Goal: Information Seeking & Learning: Learn about a topic

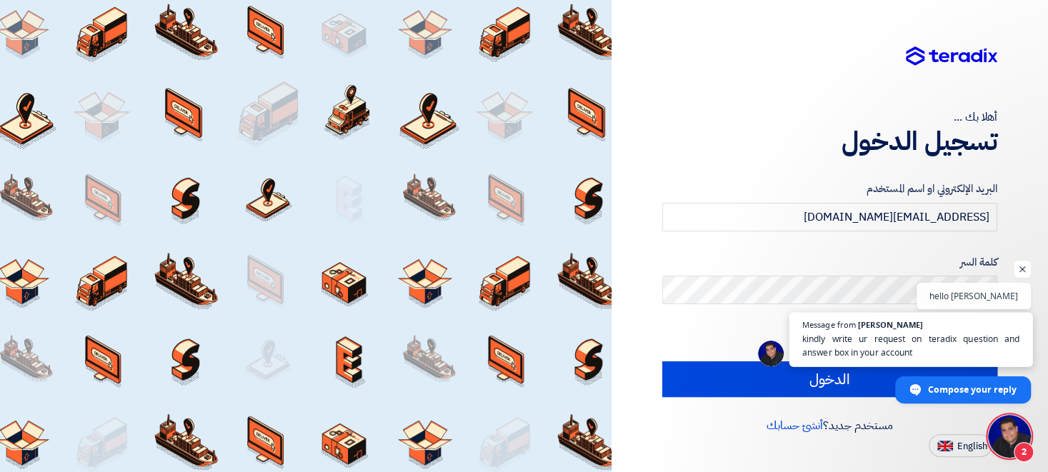
scroll to position [65, 0]
click at [965, 446] on span "English" at bounding box center [973, 447] width 30 height 10
type input "Sign in"
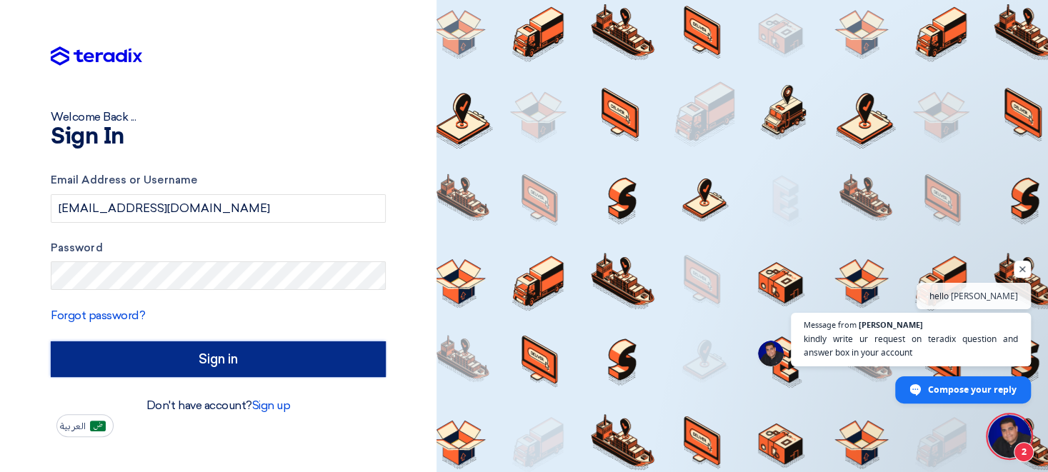
click at [207, 354] on input "Sign in" at bounding box center [218, 360] width 335 height 36
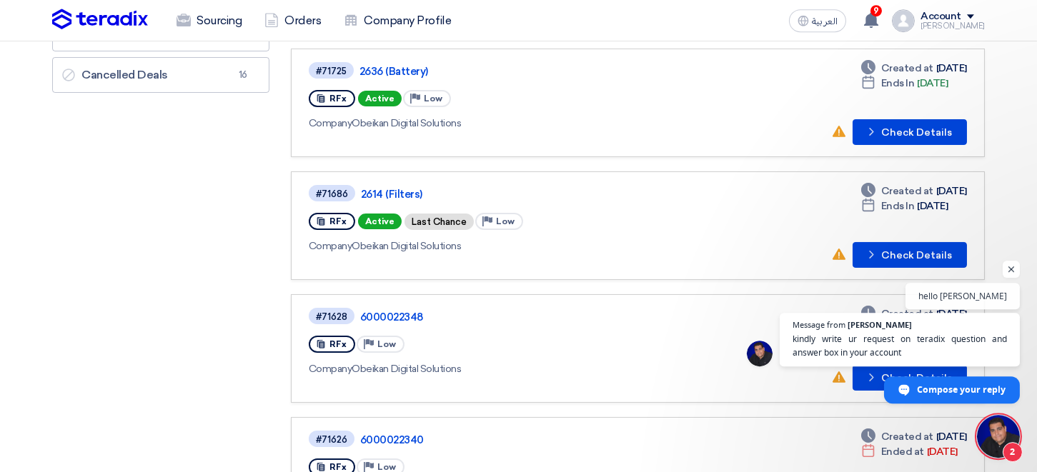
scroll to position [236, 0]
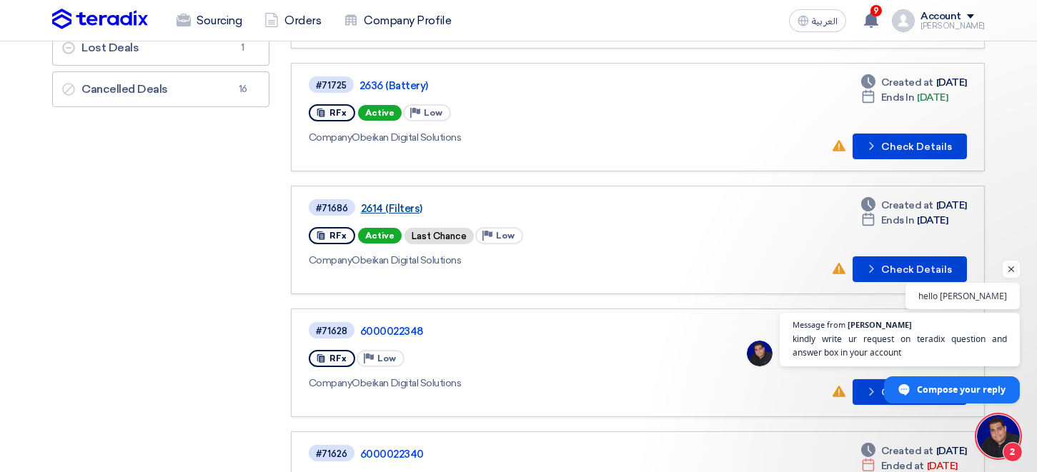
click at [394, 207] on link "2614 (Filters)" at bounding box center [539, 208] width 357 height 13
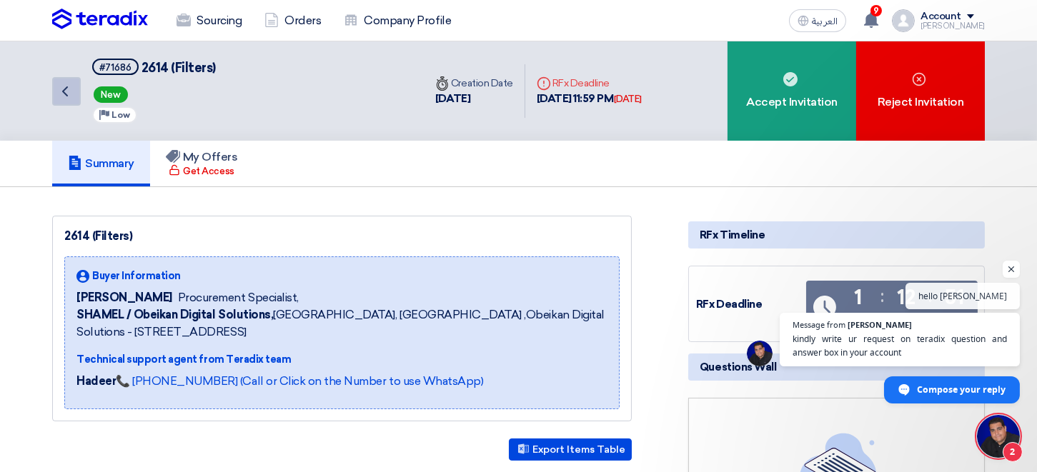
click at [75, 94] on link "Back" at bounding box center [66, 91] width 29 height 29
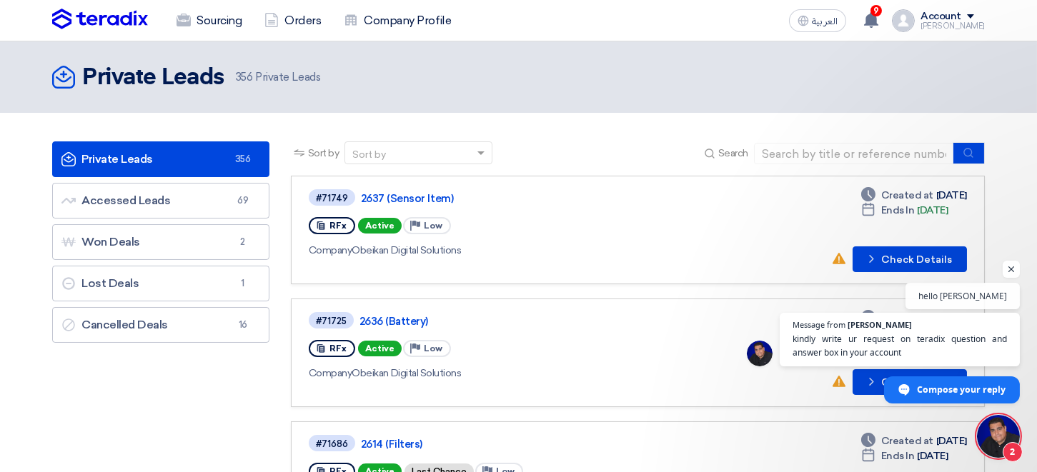
scroll to position [79, 0]
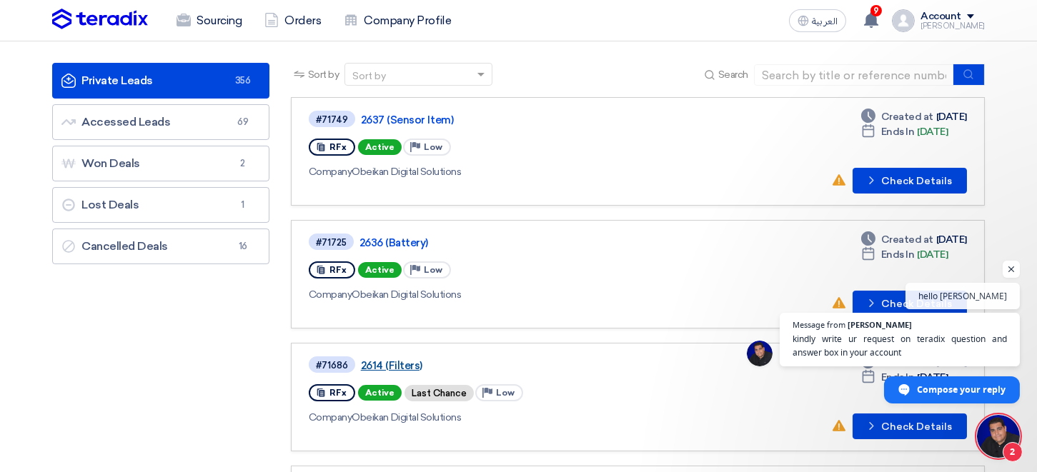
click at [384, 369] on link "2614 (Filters)" at bounding box center [539, 365] width 357 height 13
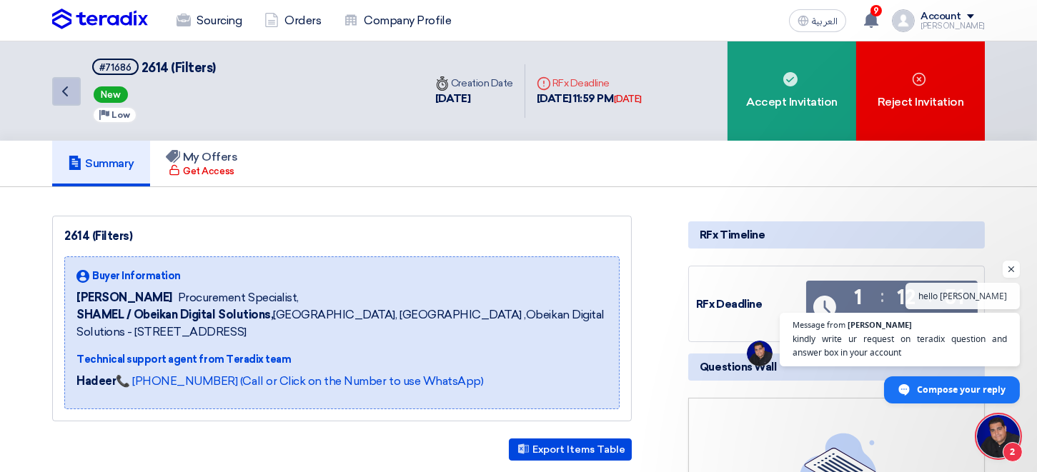
click at [66, 92] on use at bounding box center [65, 91] width 6 height 10
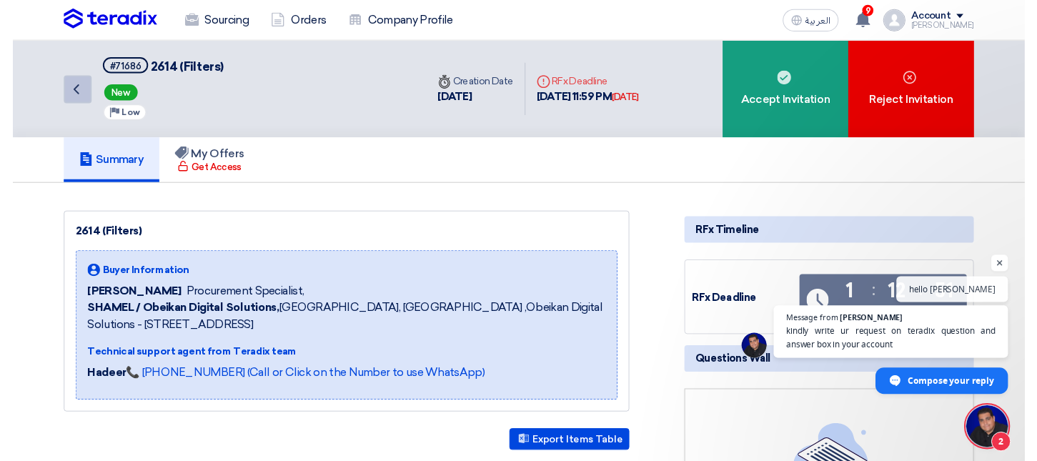
scroll to position [65, 0]
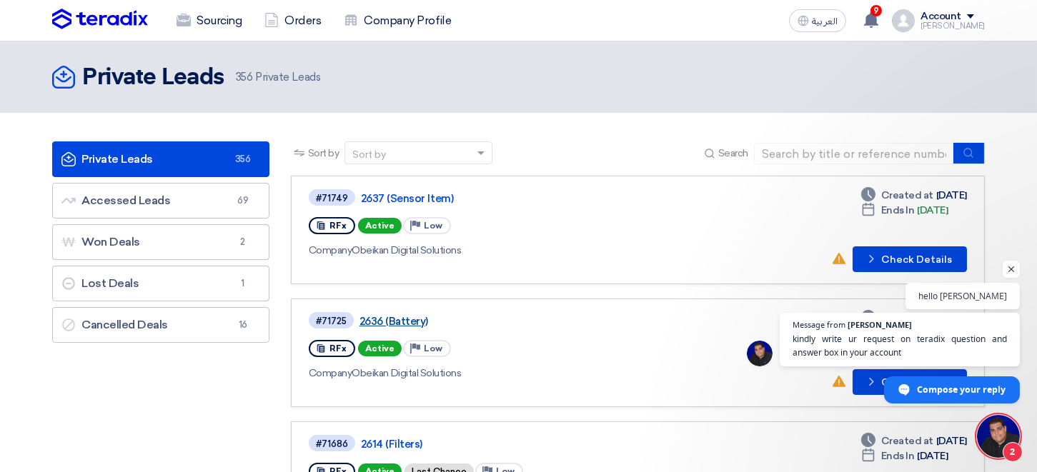
click at [399, 322] on link "2636 (Battery)" at bounding box center [537, 321] width 357 height 13
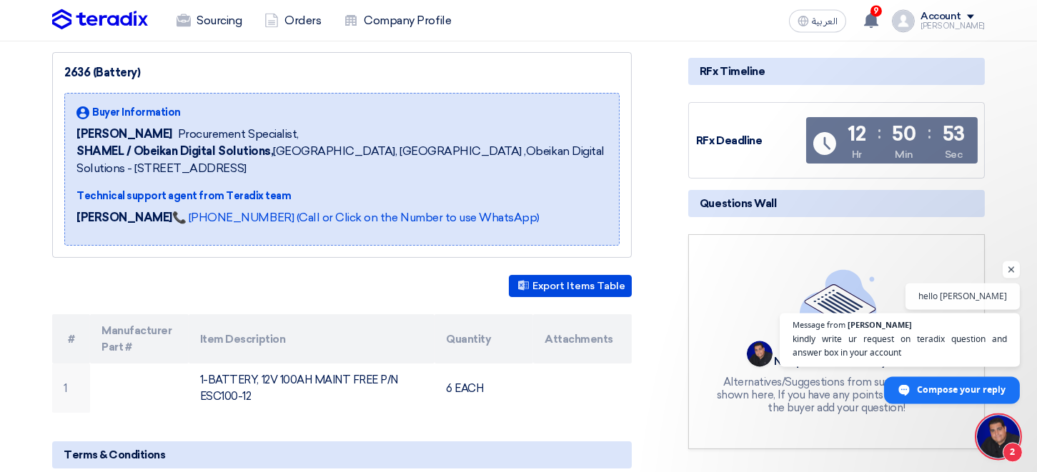
scroll to position [314, 0]
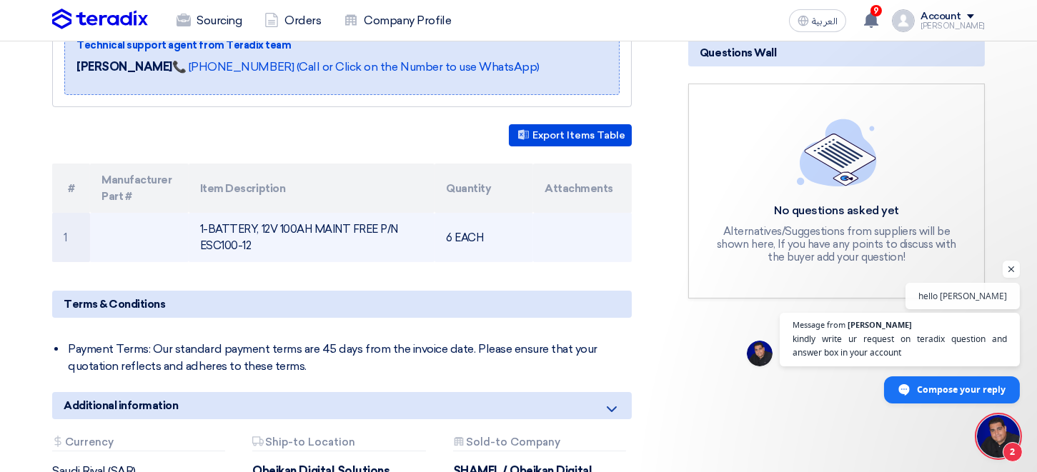
drag, startPoint x: 250, startPoint y: 244, endPoint x: 202, endPoint y: 224, distance: 52.3
click at [202, 224] on td "1-BATTERY, 12V 100AH MAINT FREE P/N ESC100-12" at bounding box center [312, 237] width 247 height 49
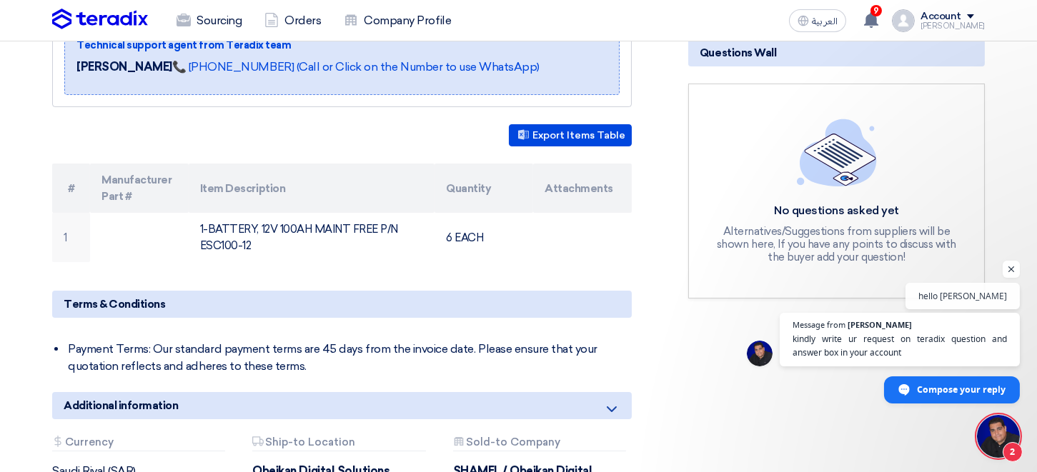
copy td "1-BATTERY, 12V 100AH MAINT FREE P/N ESC100-12"
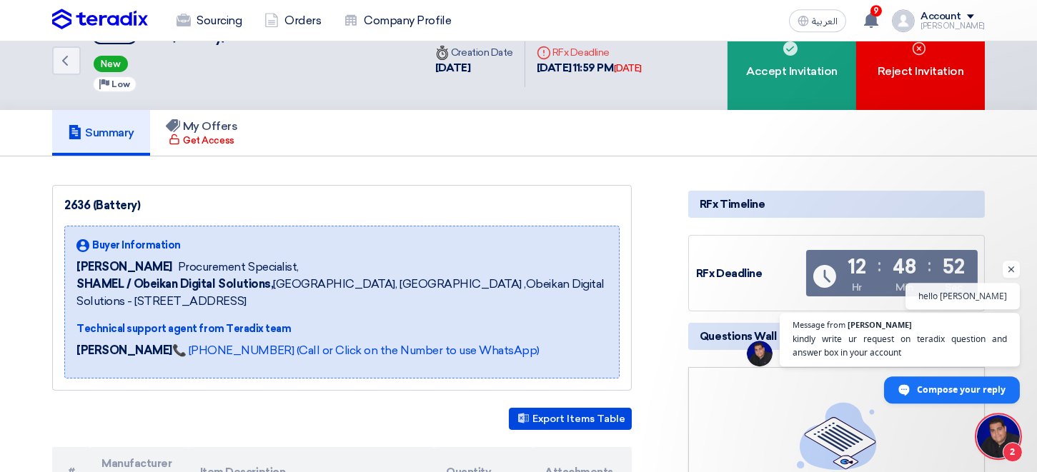
scroll to position [0, 0]
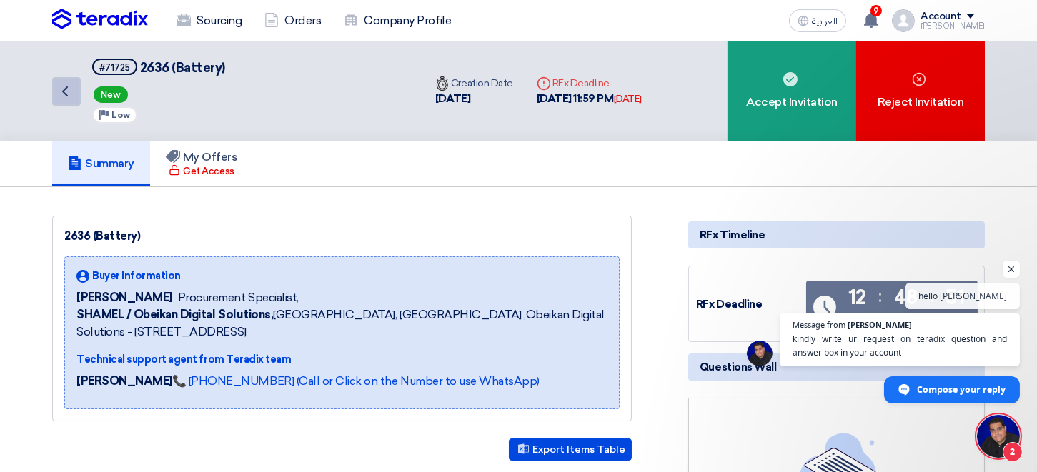
click at [65, 93] on use at bounding box center [65, 91] width 6 height 10
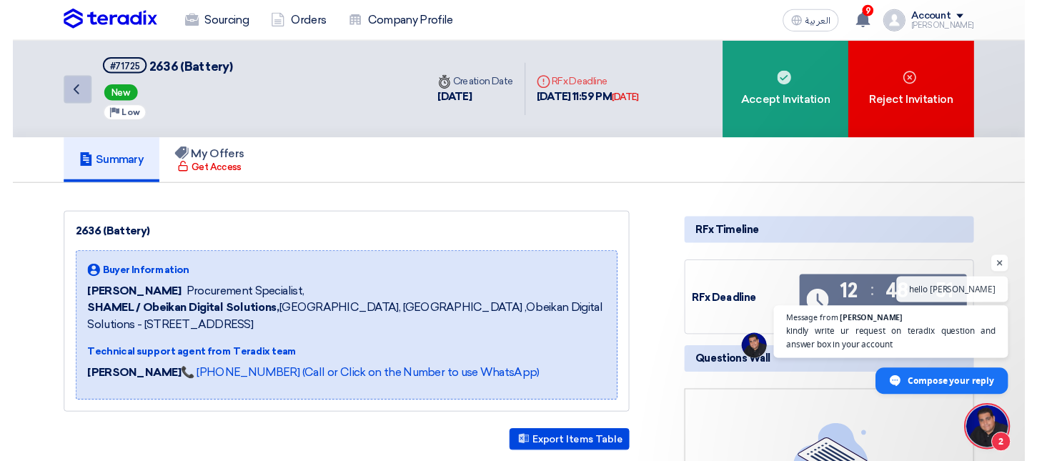
scroll to position [65, 0]
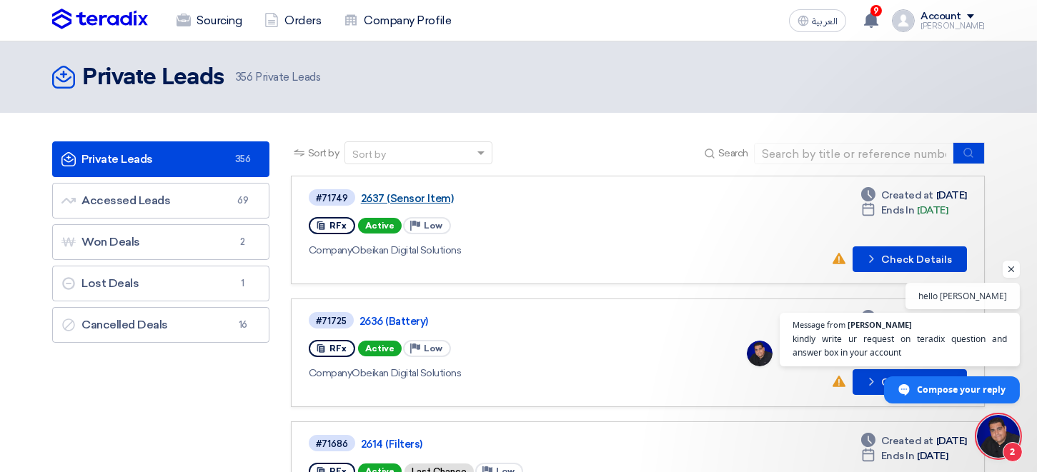
click at [410, 197] on link "2637 (Sensor Item)" at bounding box center [539, 198] width 357 height 13
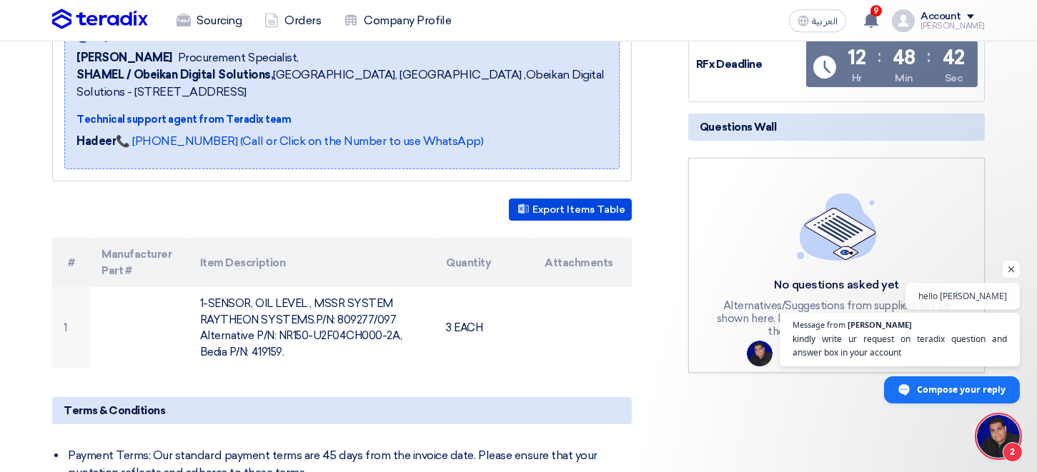
scroll to position [314, 0]
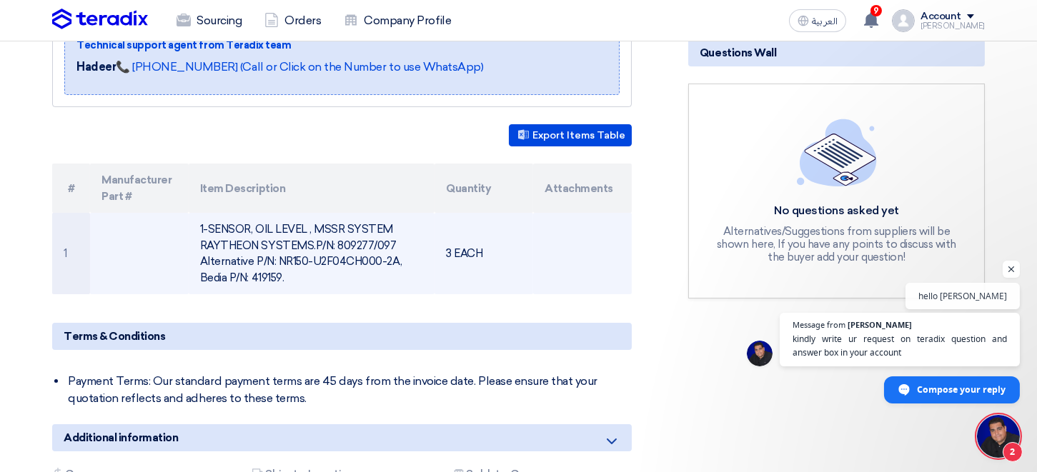
drag, startPoint x: 282, startPoint y: 274, endPoint x: 207, endPoint y: 217, distance: 94.8
click at [207, 217] on td "1-SENSOR, OIL LEVEL , MSSR SYSTEM RAYTHEON SYSTEMS.P/N: 809277/097 Alternative …" at bounding box center [312, 253] width 247 height 81
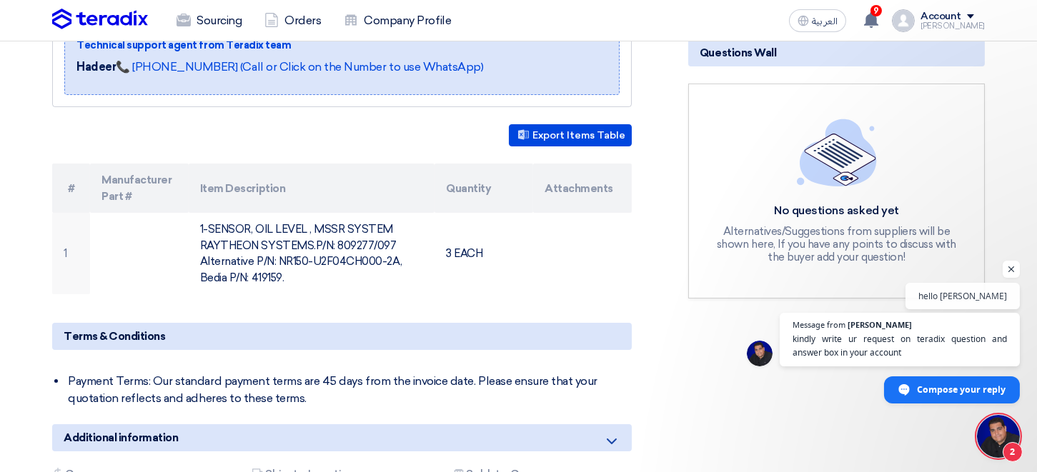
copy td "-SENSOR, OIL LEVEL , MSSR SYSTEM RAYTHEON SYSTEMS.P/N: 809277/097 Alternative P…"
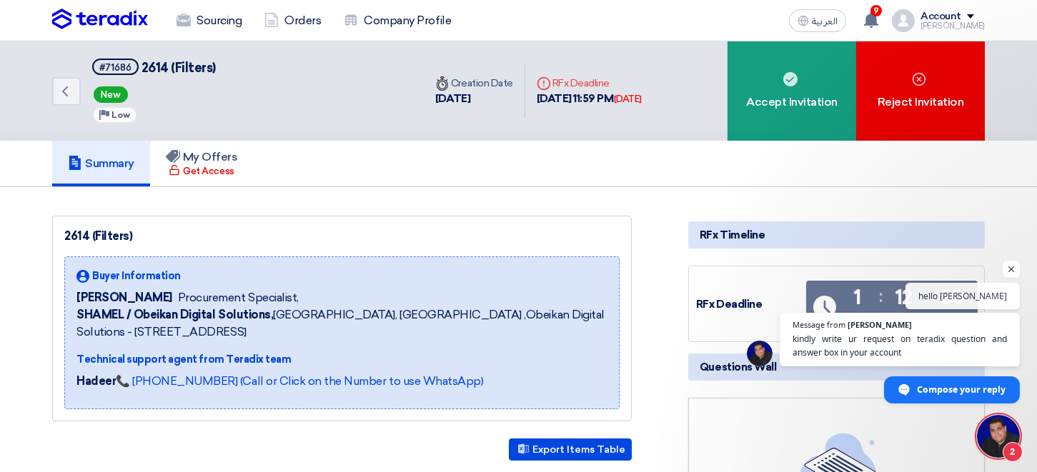
scroll to position [65, 0]
